Goal: Task Accomplishment & Management: Complete application form

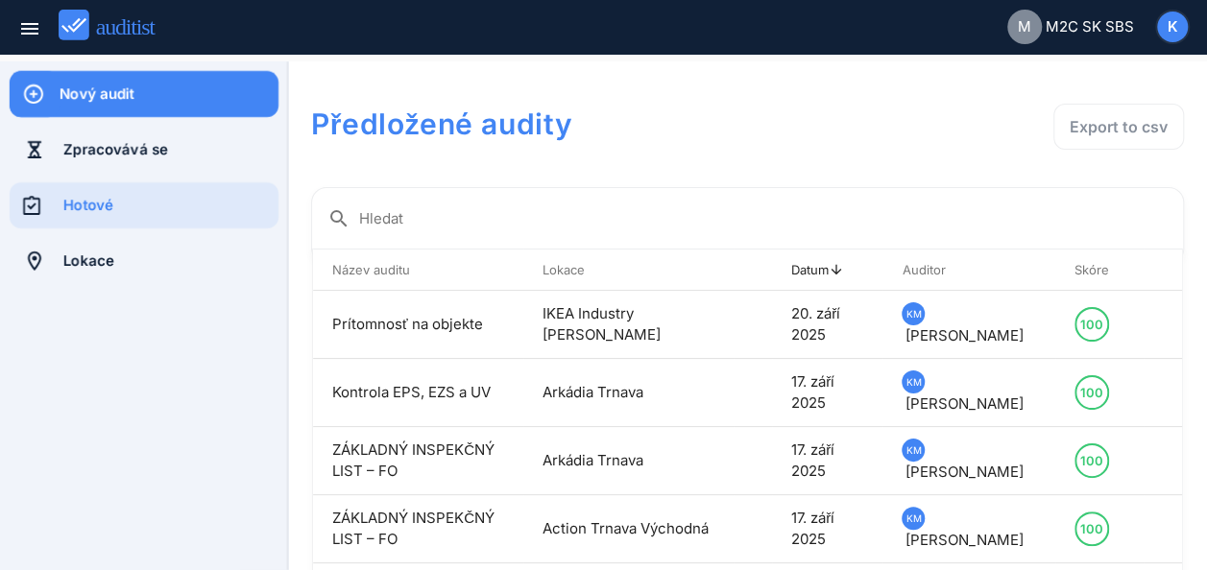
click at [70, 93] on div "Nový audit" at bounding box center [169, 94] width 219 height 21
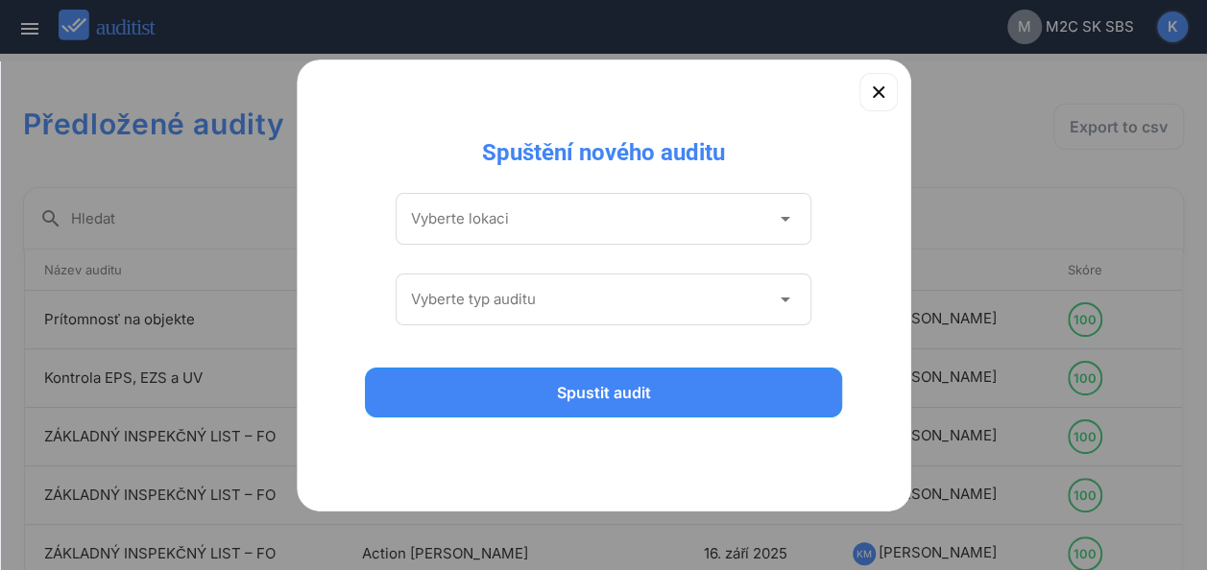
click at [786, 217] on icon "arrow_drop_down" at bounding box center [784, 218] width 23 height 23
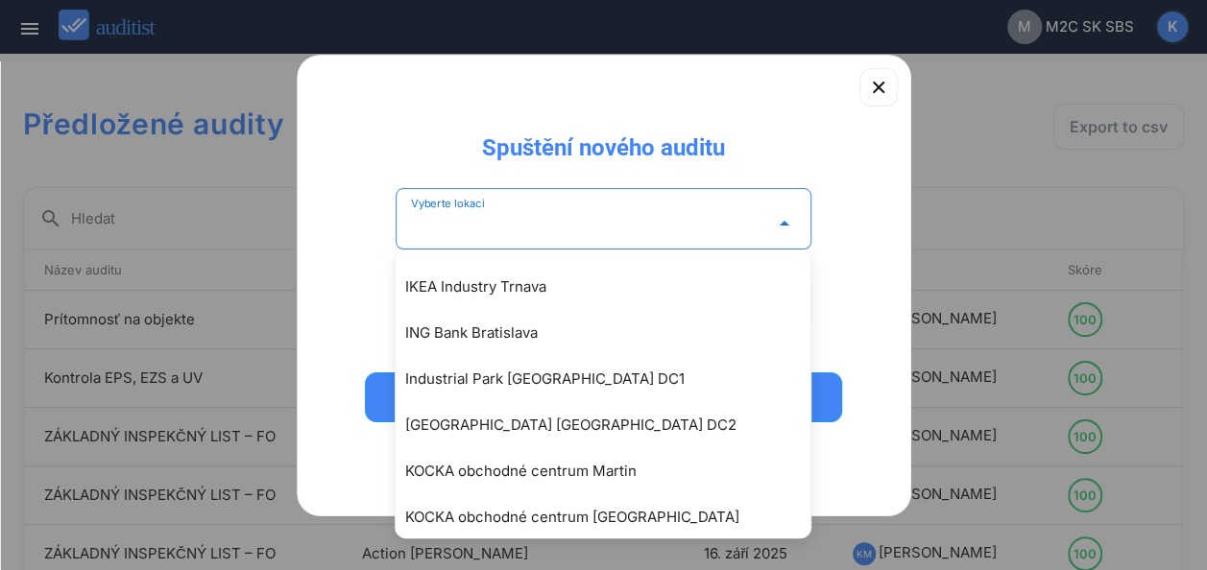
scroll to position [2016, 0]
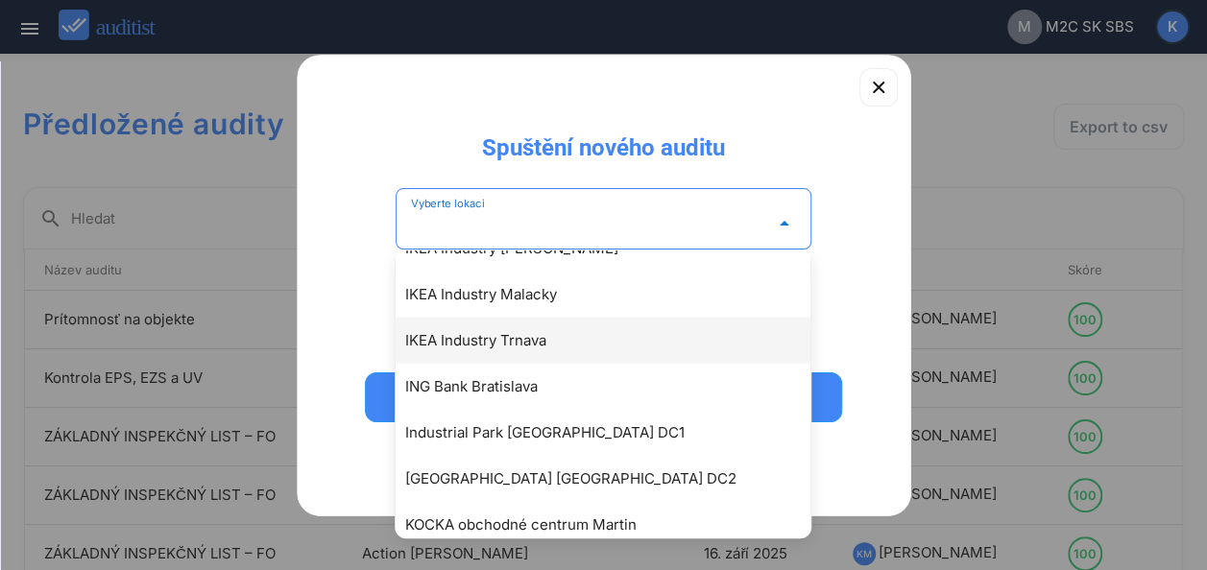
click at [471, 334] on div "IKEA Industry Trnava" at bounding box center [612, 339] width 415 height 23
type input "**********"
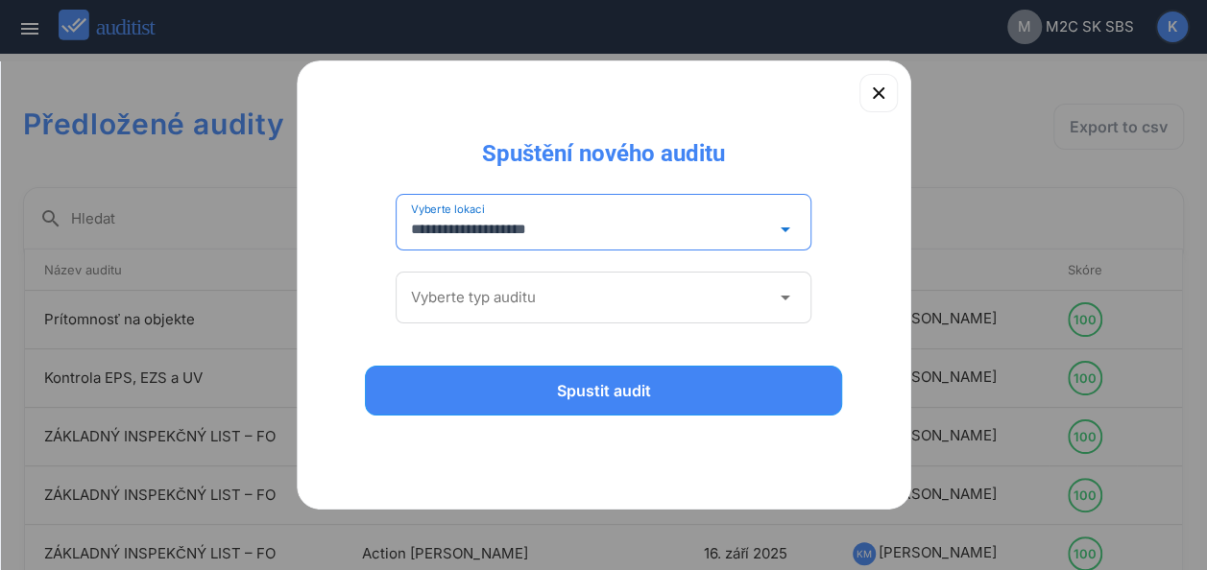
click at [772, 295] on div "arrow_drop_down" at bounding box center [782, 297] width 27 height 23
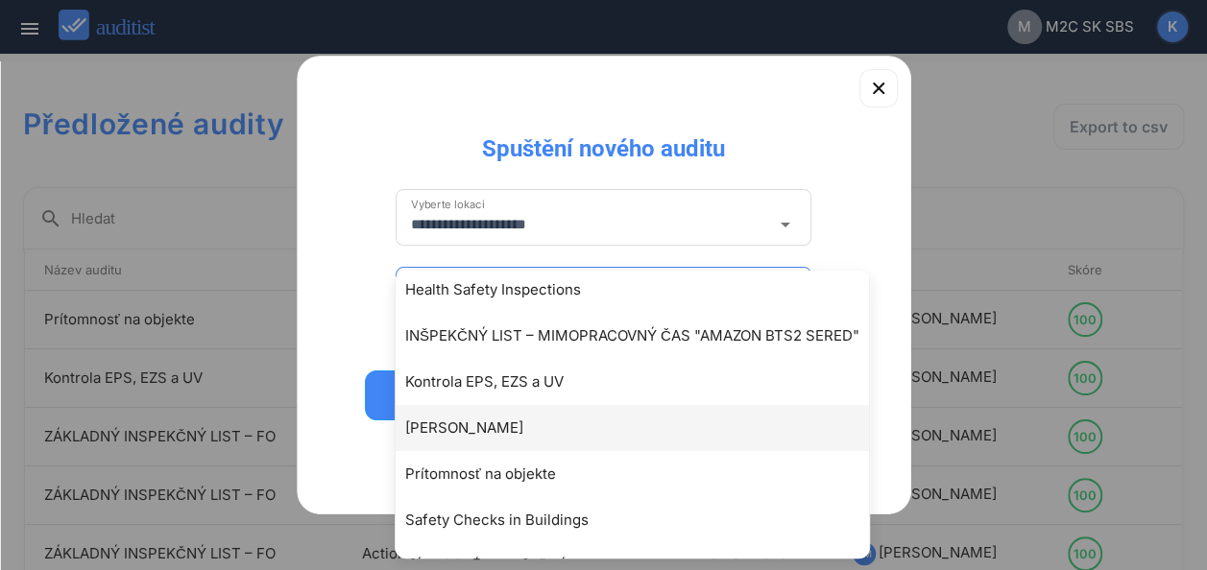
scroll to position [189, 0]
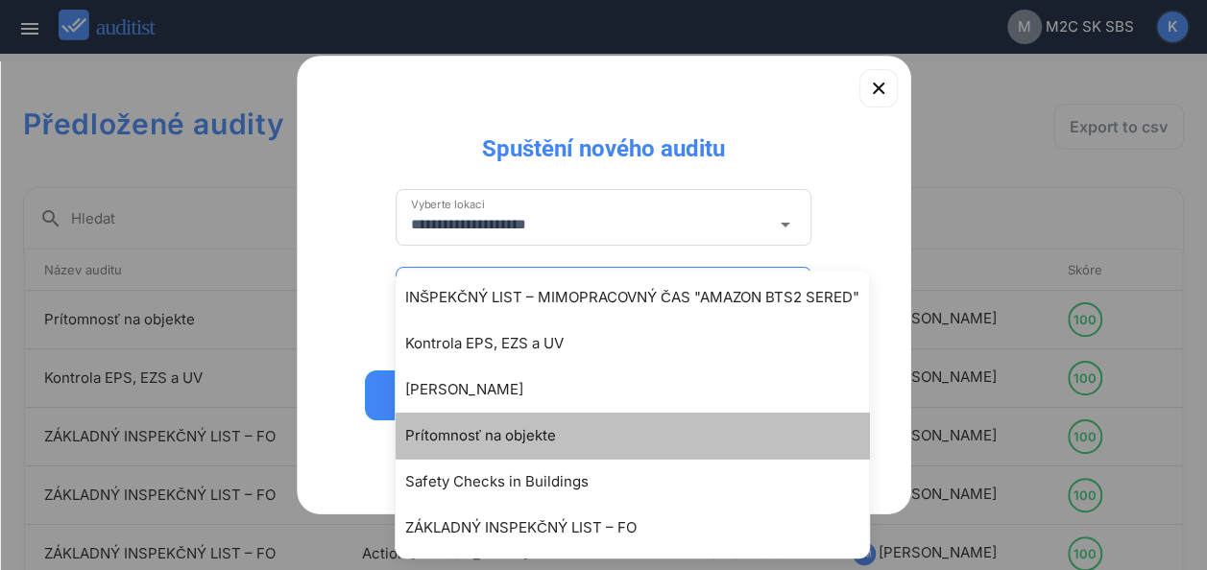
click at [484, 433] on div "Prítomnosť na objekte" at bounding box center [641, 435] width 473 height 23
type input "**********"
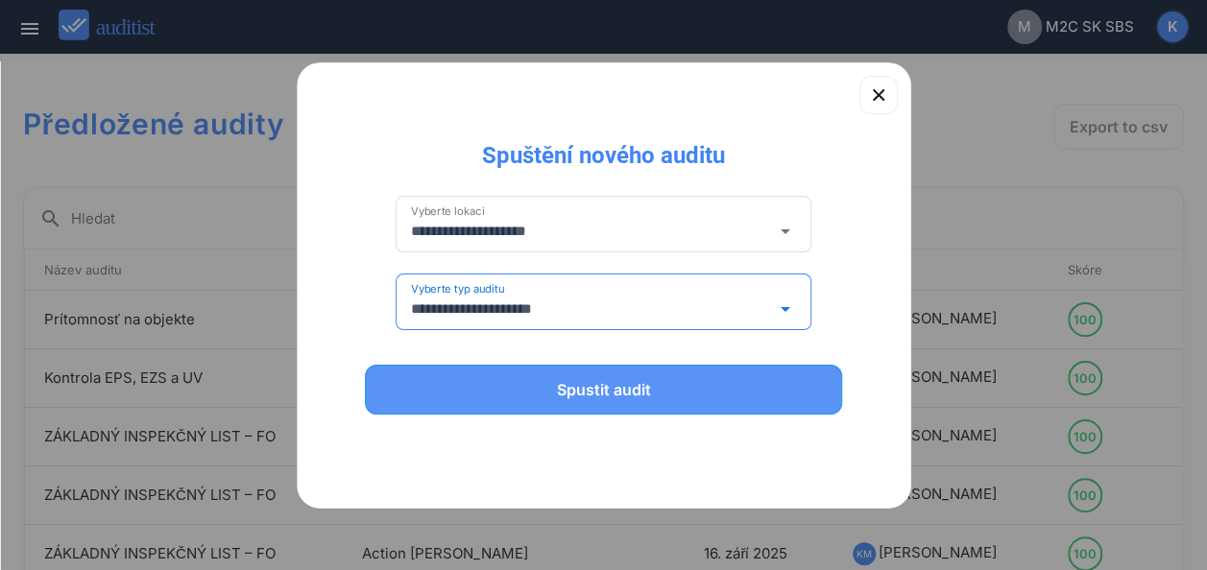
click at [598, 396] on div "Spustit audit" at bounding box center [604, 389] width 428 height 23
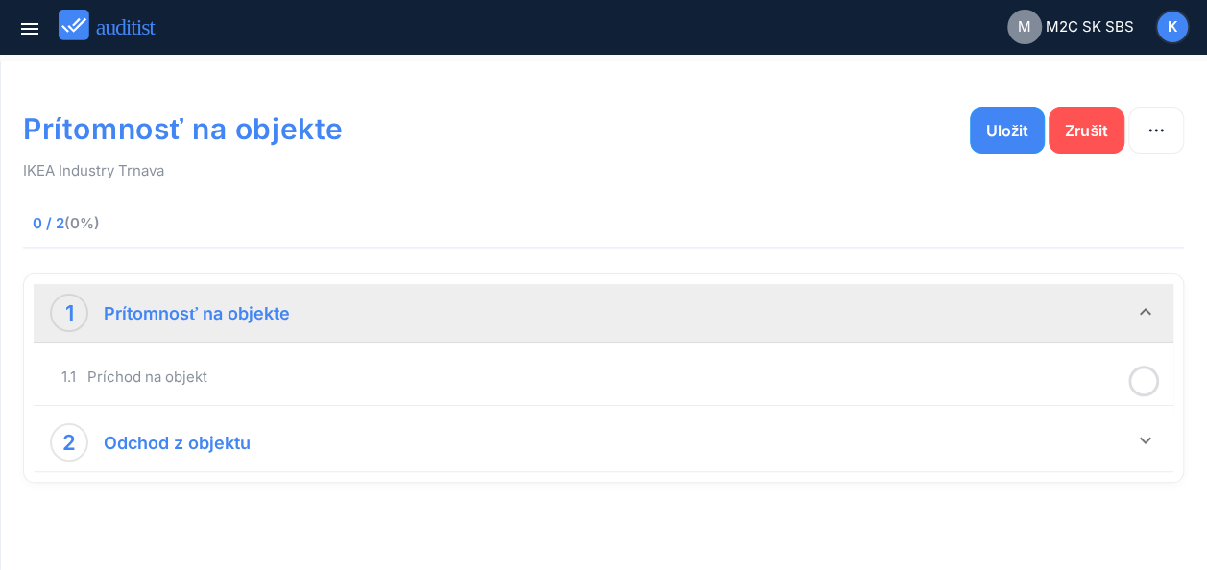
click at [538, 329] on div "1 Prítomnosť na objekte" at bounding box center [592, 313] width 1084 height 38
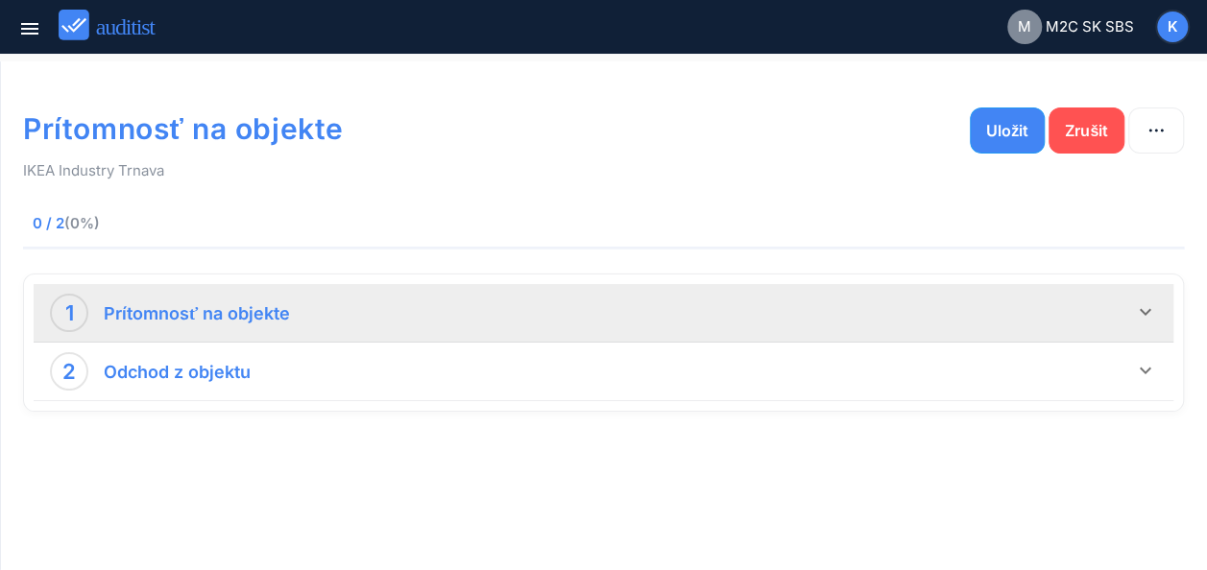
click at [1145, 314] on icon "keyboard_arrow_down" at bounding box center [1145, 312] width 23 height 23
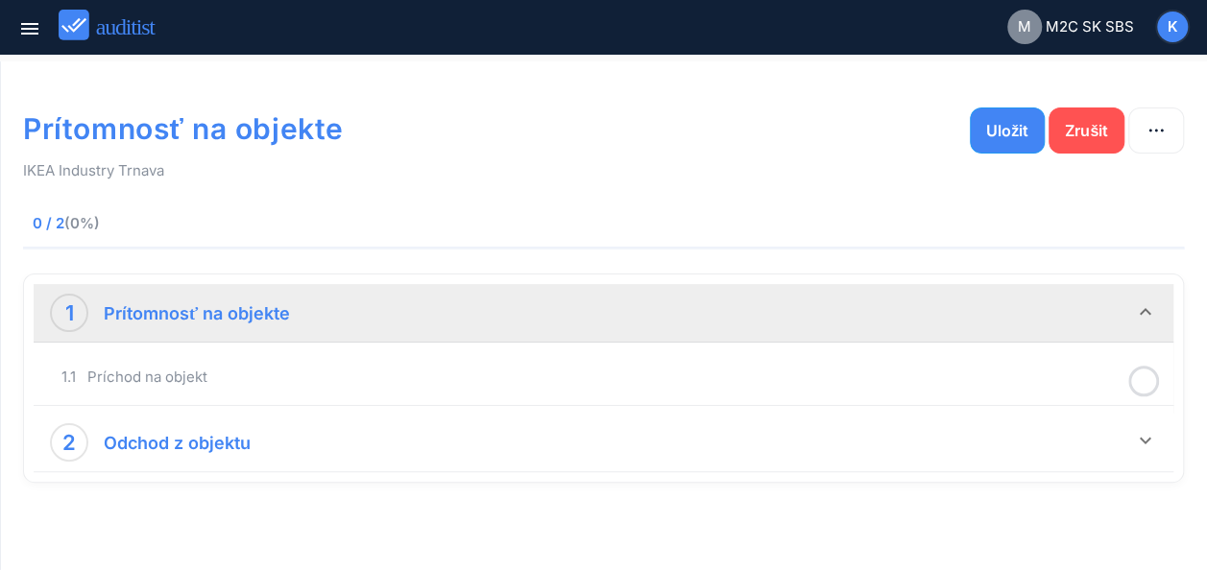
drag, startPoint x: 1145, startPoint y: 314, endPoint x: 1069, endPoint y: 393, distance: 109.3
click at [1069, 393] on div "1.1 Príchod na objekt" at bounding box center [603, 377] width 1130 height 45
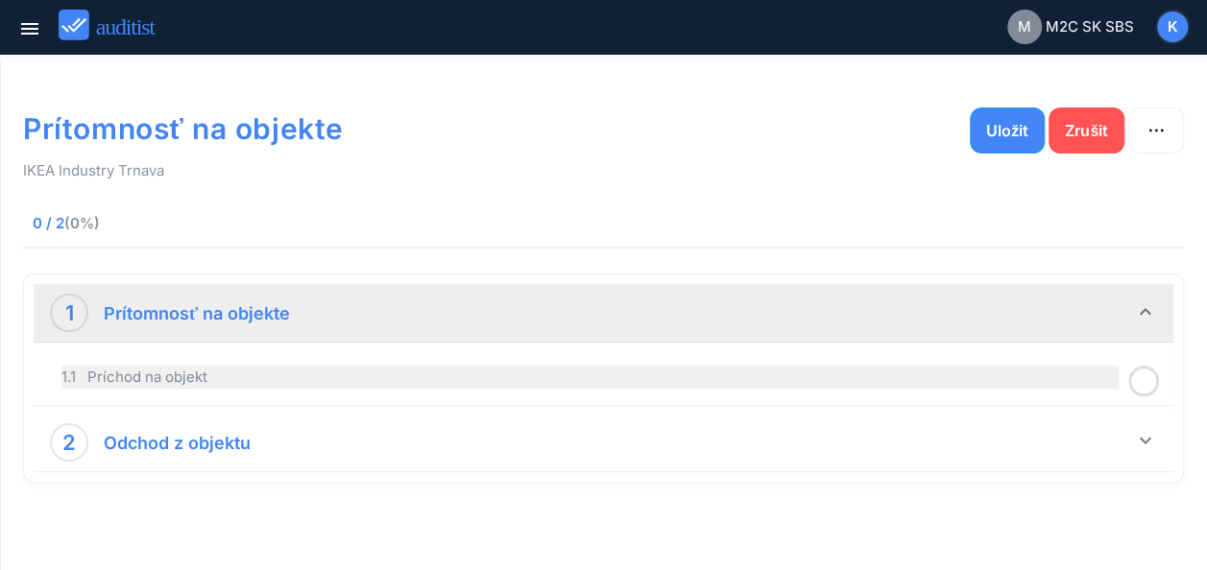
click at [836, 378] on div "1.1 Príchod na objekt" at bounding box center [589, 377] width 1057 height 23
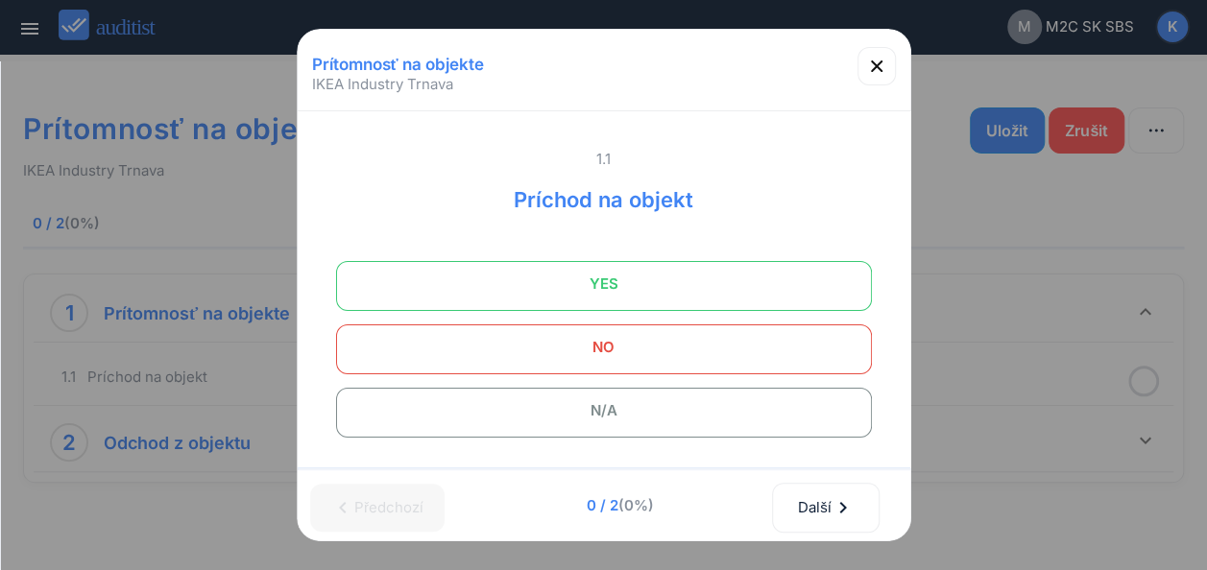
click at [694, 290] on span "YES" at bounding box center [604, 284] width 488 height 38
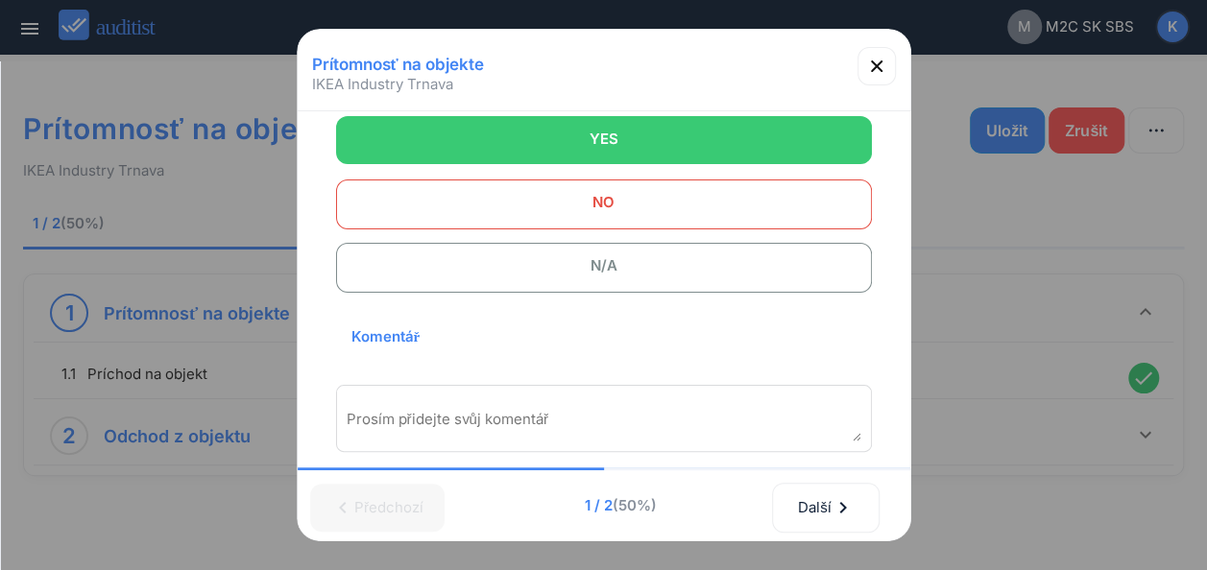
scroll to position [288, 0]
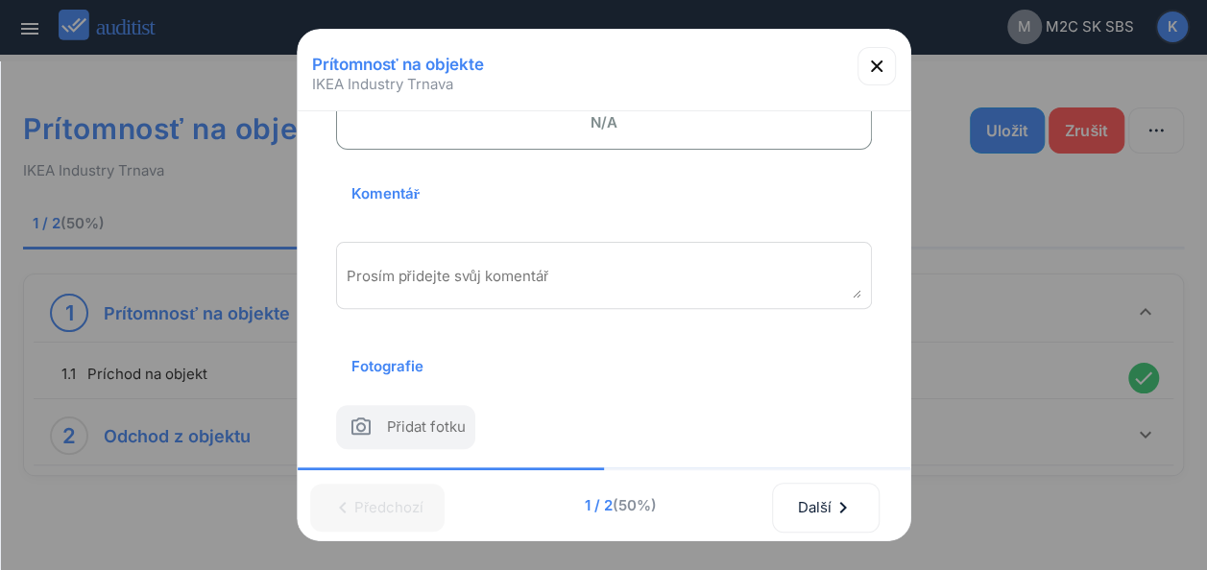
click at [398, 426] on span "Přidat fotku" at bounding box center [426, 431] width 79 height 28
click at [24, 492] on input "file" at bounding box center [23, 492] width 1 height 1
type input "**********"
click at [449, 425] on span "Přidat fotku" at bounding box center [426, 431] width 79 height 28
click at [24, 492] on input "file" at bounding box center [23, 492] width 1 height 1
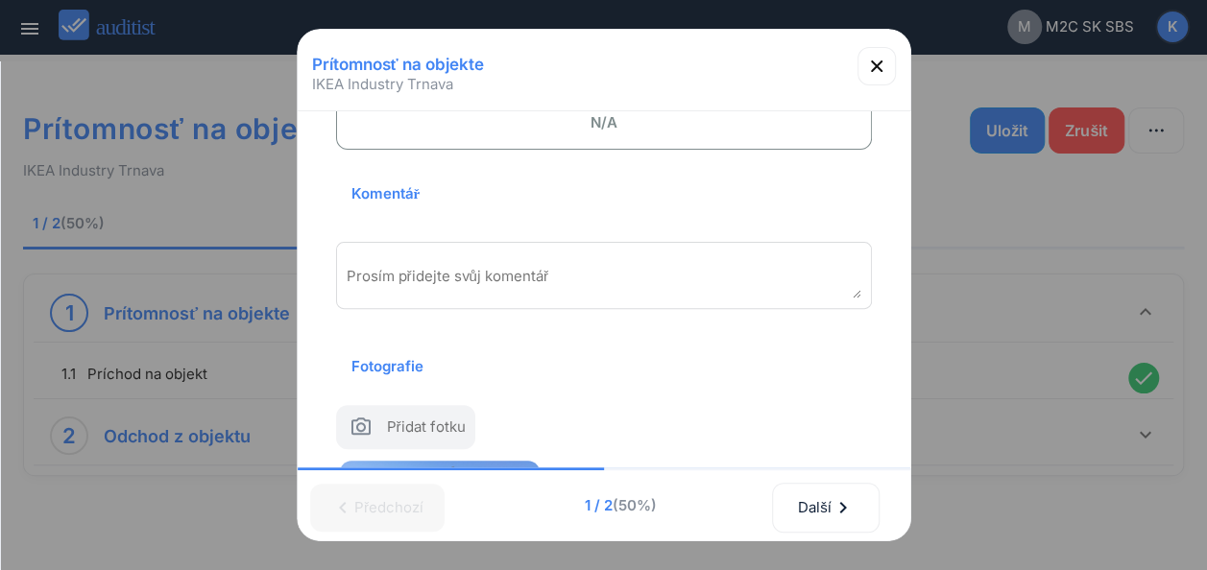
type input "**********"
click at [406, 418] on span "Přidat fotku" at bounding box center [426, 431] width 79 height 28
click at [24, 492] on input "file" at bounding box center [23, 492] width 1 height 1
type input "**********"
click at [355, 259] on div "Prosím přidejte svůj komentář" at bounding box center [604, 275] width 536 height 67
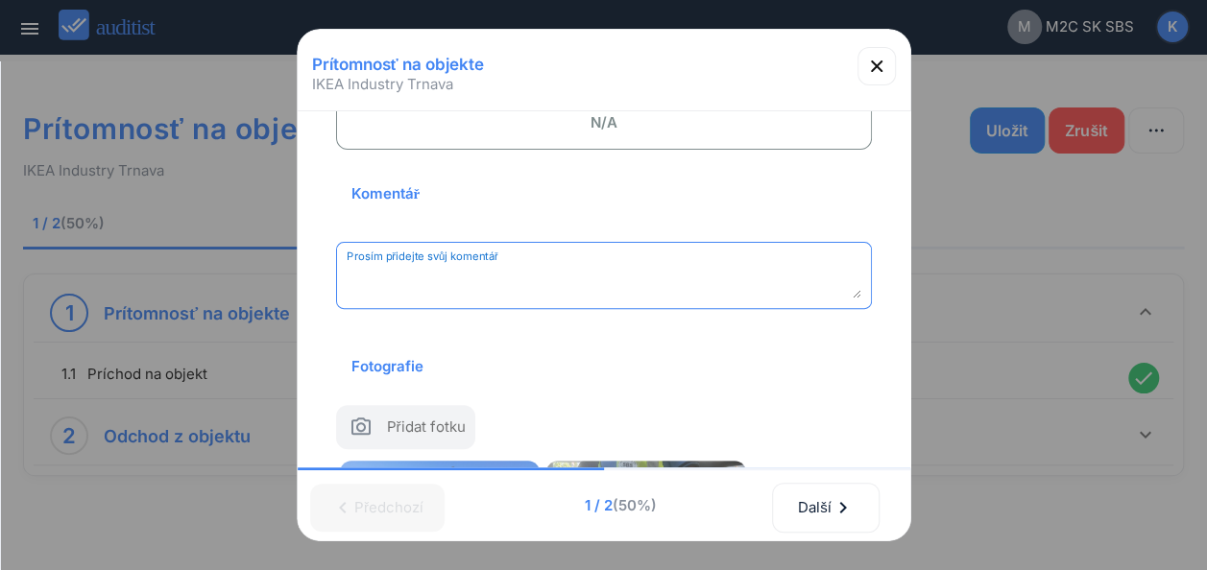
paste textarea "**********"
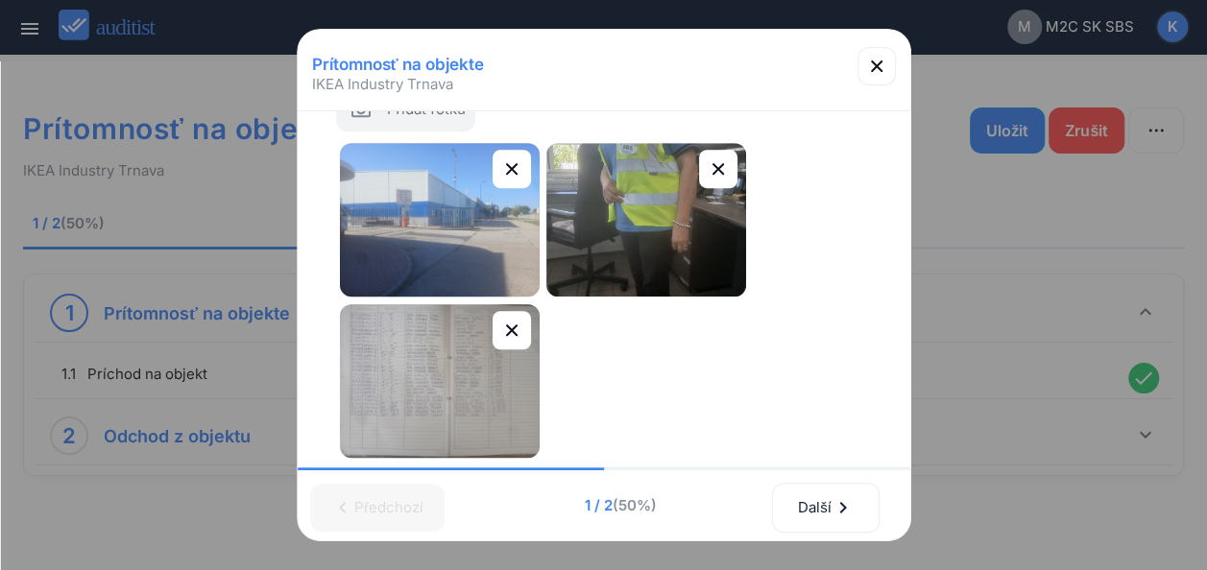
scroll to position [634, 0]
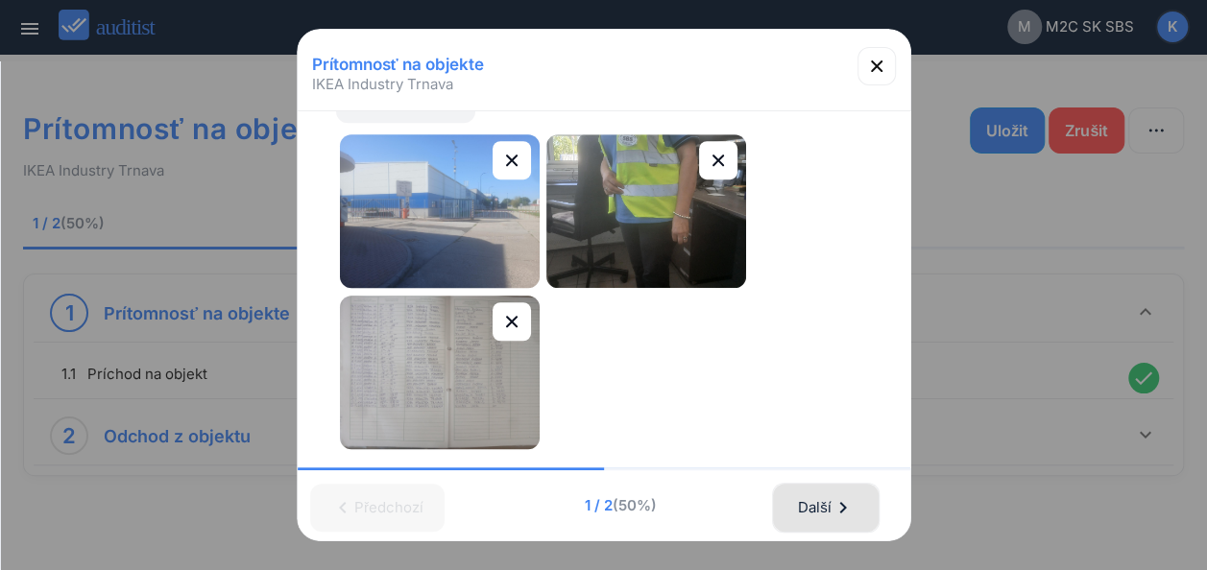
type textarea "**********"
click at [816, 499] on div "Další chevron_right" at bounding box center [826, 508] width 58 height 42
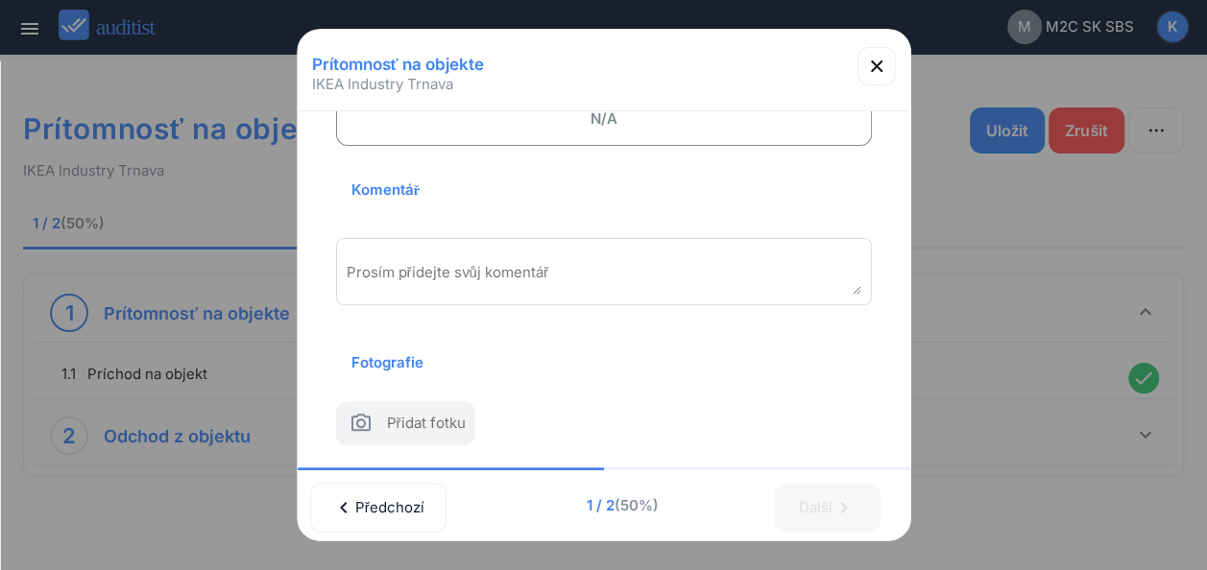
scroll to position [0, 0]
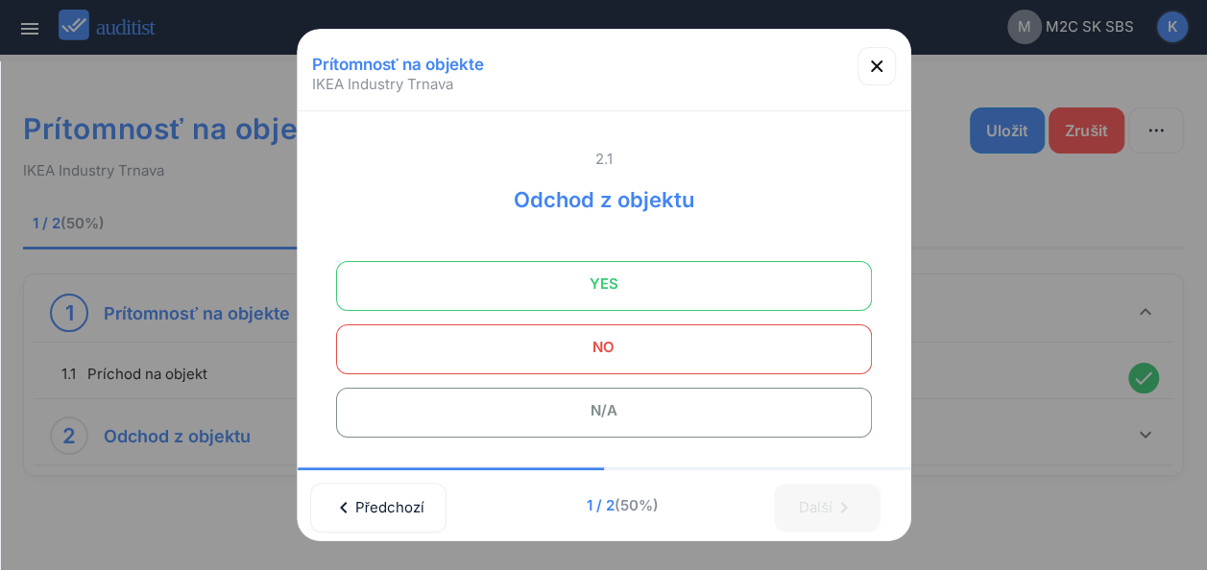
click at [633, 296] on span "YES" at bounding box center [604, 284] width 488 height 38
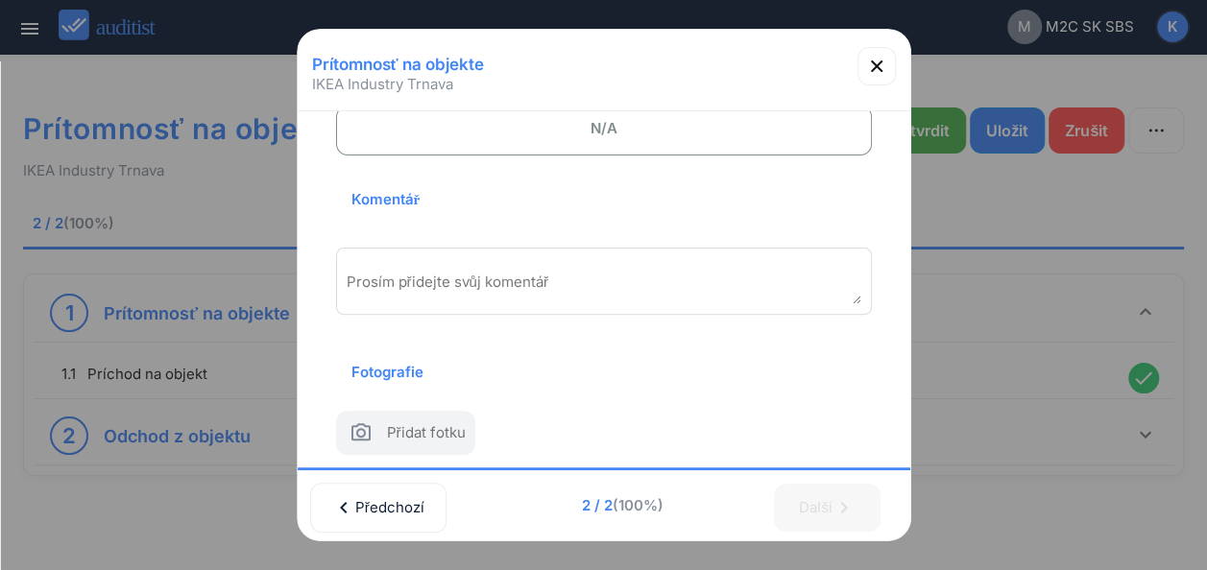
scroll to position [319, 0]
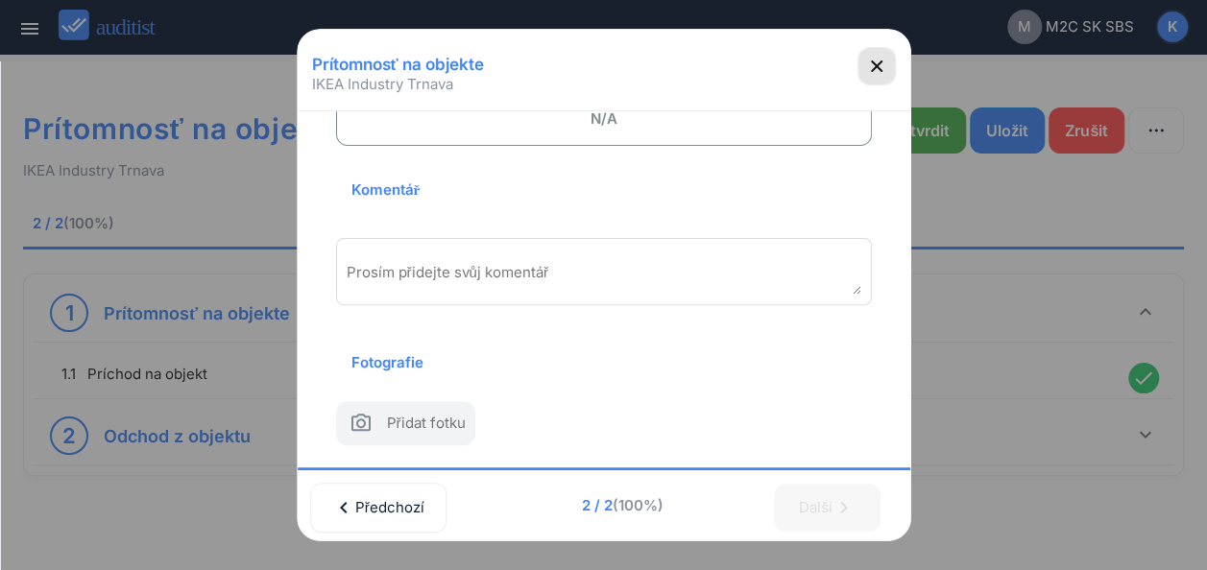
click at [879, 65] on icon "button" at bounding box center [876, 66] width 23 height 23
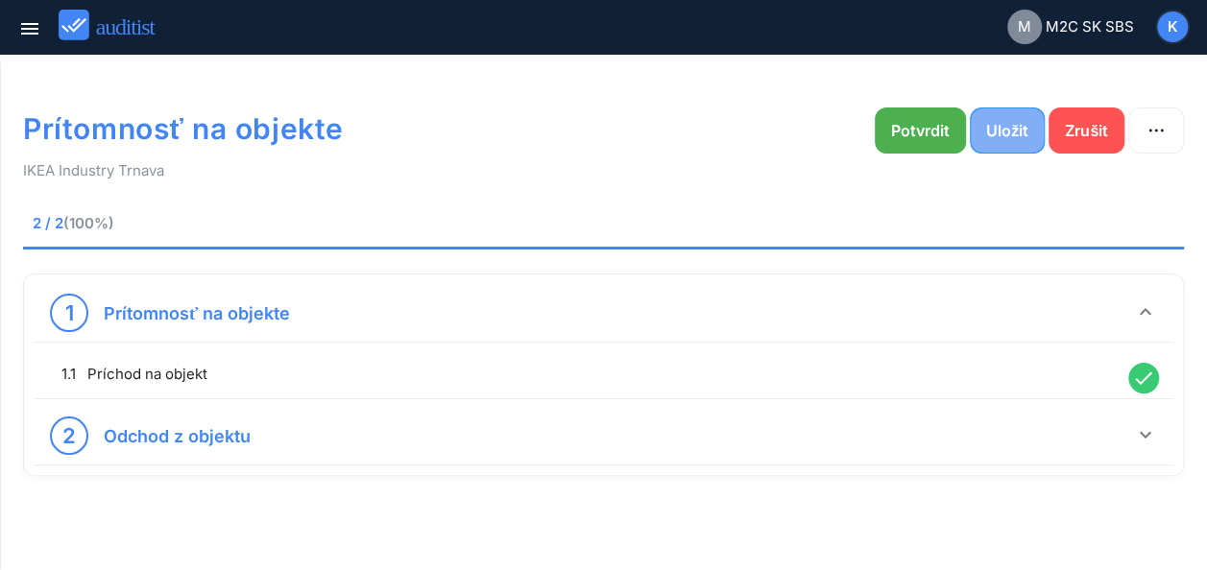
click at [999, 136] on div "Uložit" at bounding box center [1007, 130] width 42 height 23
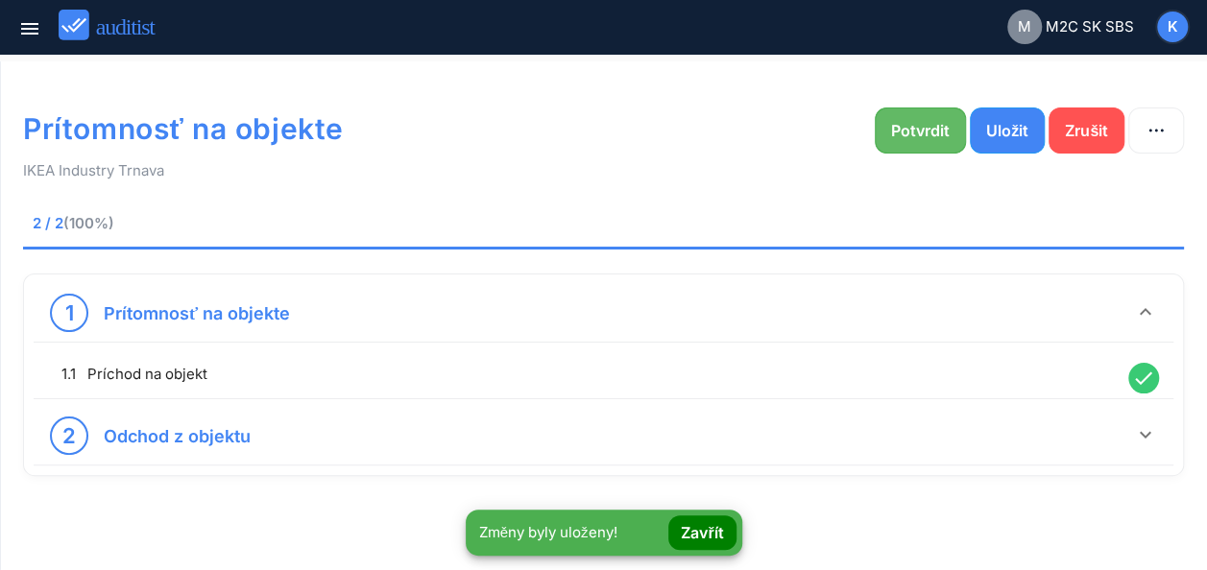
click at [914, 133] on div "Potvrdit" at bounding box center [920, 130] width 59 height 23
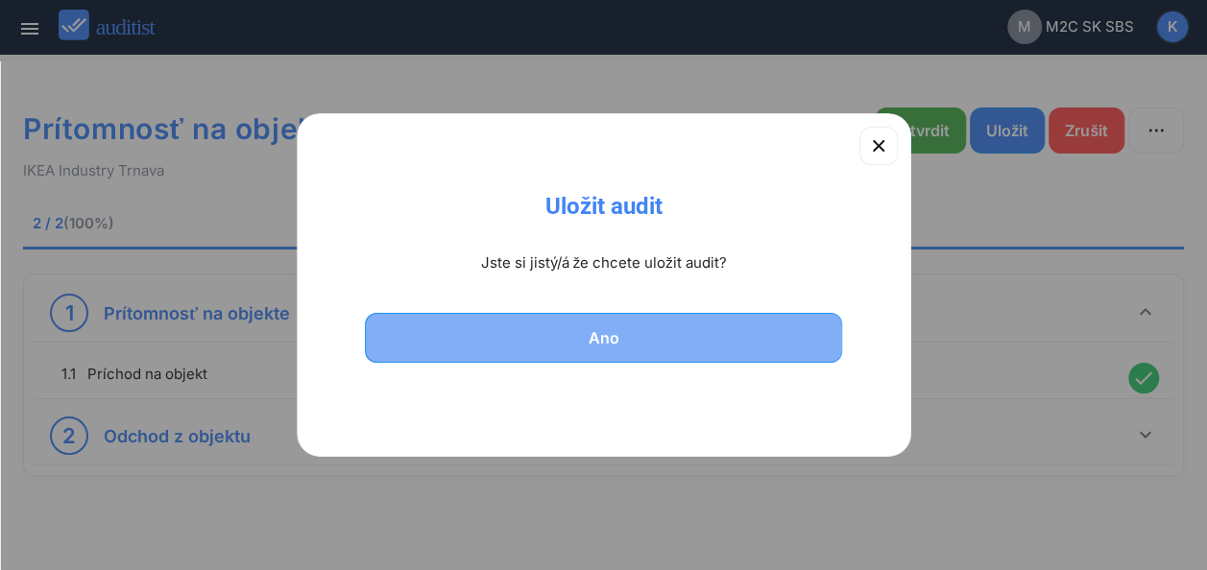
click at [634, 353] on button "Ano" at bounding box center [604, 338] width 478 height 50
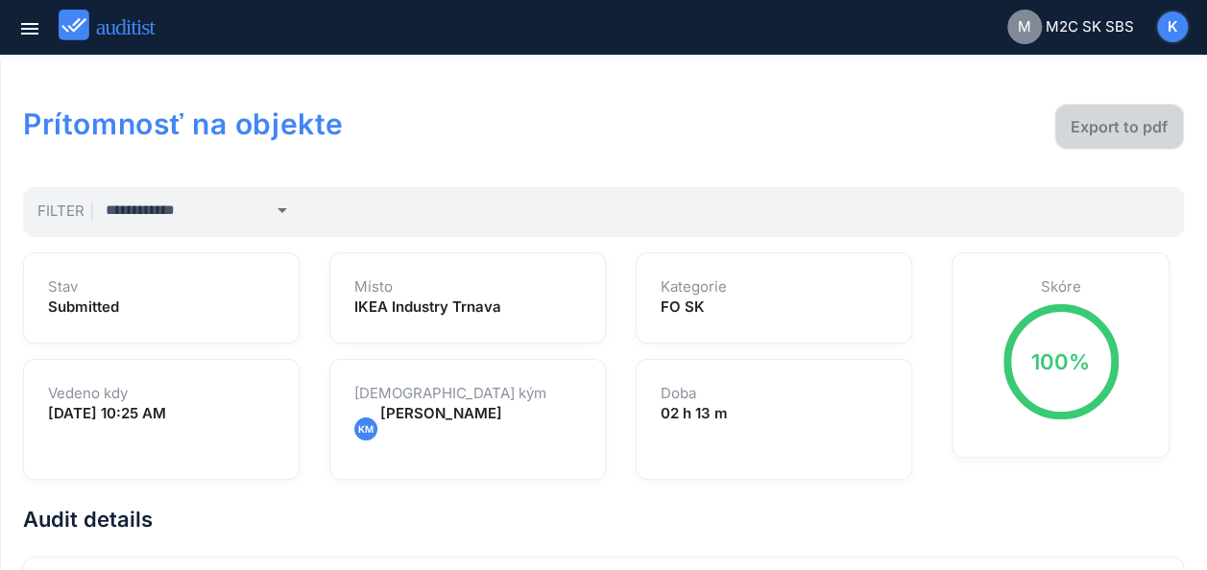
click at [1133, 125] on div "Export to pdf" at bounding box center [1119, 126] width 97 height 23
